Goal: Check status: Check status

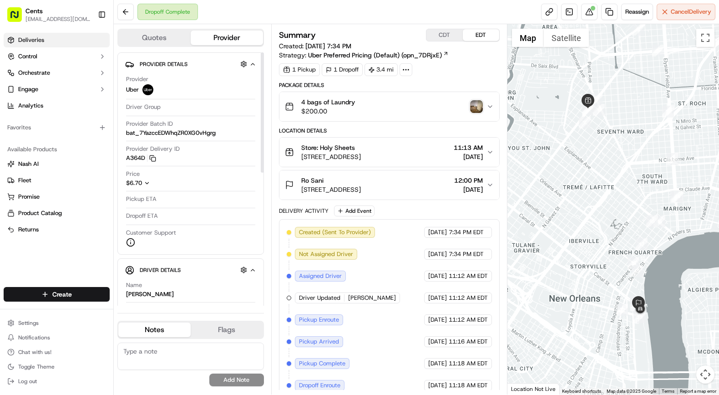
click at [54, 41] on link "Deliveries" at bounding box center [57, 40] width 106 height 15
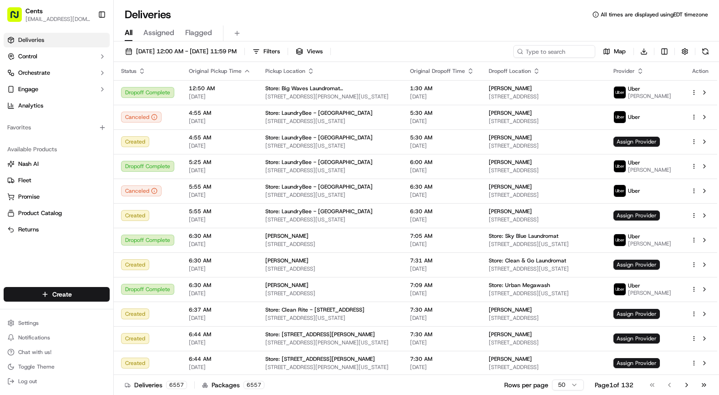
click at [712, 26] on div "All Assigned Flagged" at bounding box center [416, 33] width 605 height 16
